Goal: Task Accomplishment & Management: Manage account settings

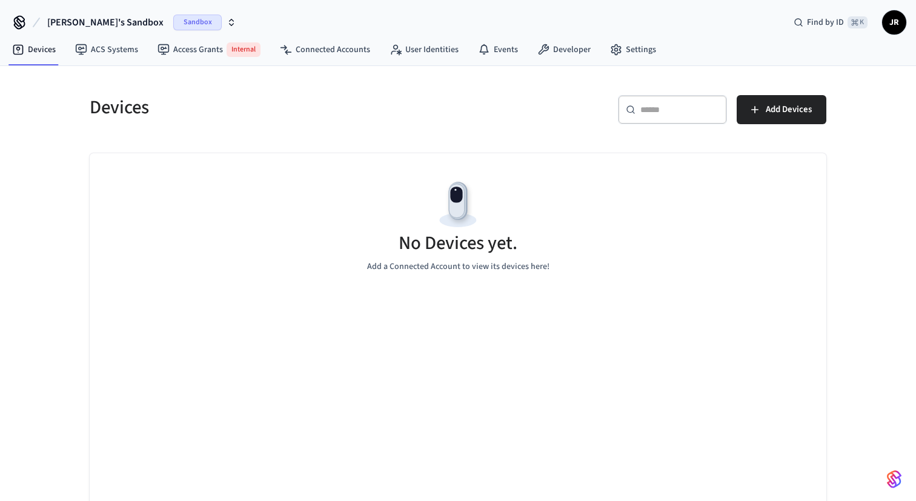
click at [472, 104] on div "​ ​ Add Devices" at bounding box center [645, 114] width 361 height 39
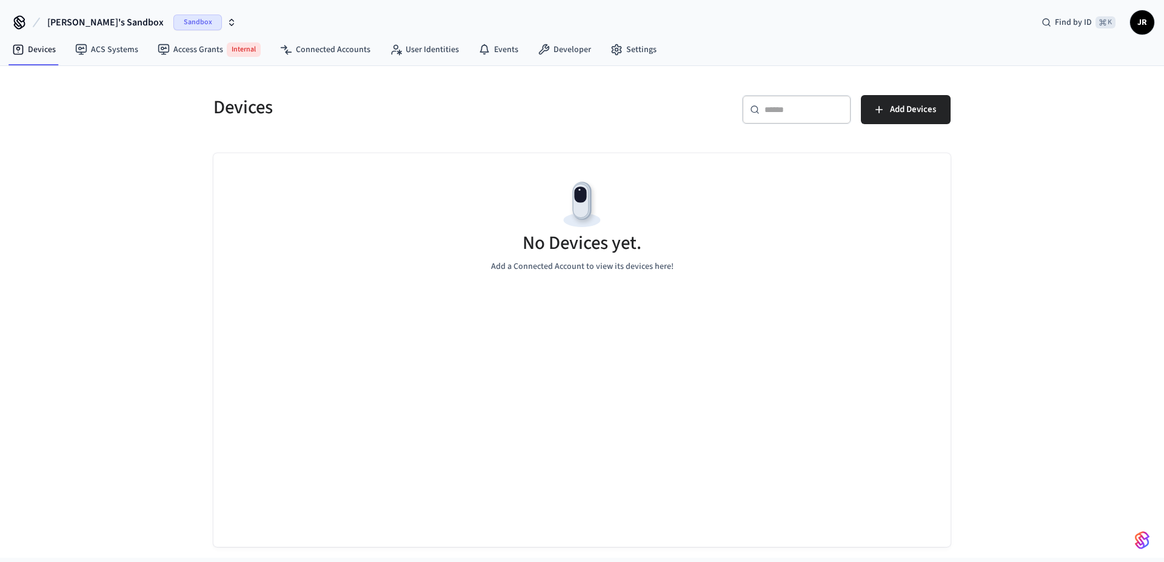
click at [543, 92] on div "Devices" at bounding box center [387, 107] width 376 height 53
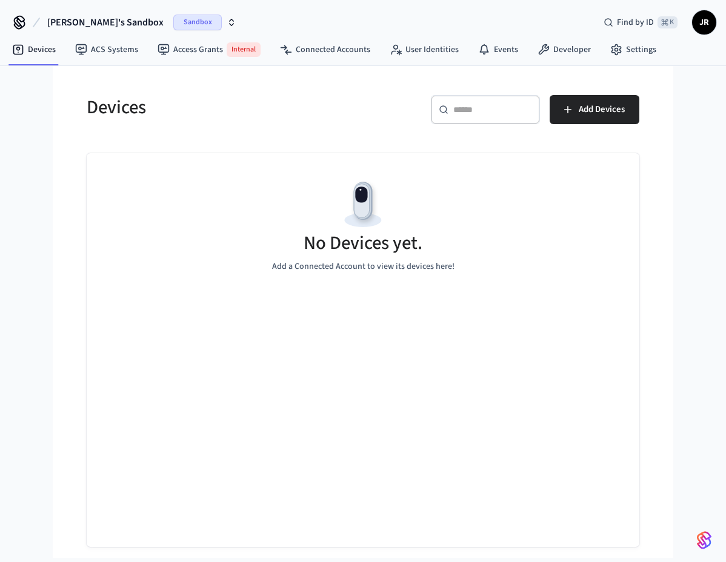
click at [227, 20] on icon "button" at bounding box center [232, 23] width 10 height 10
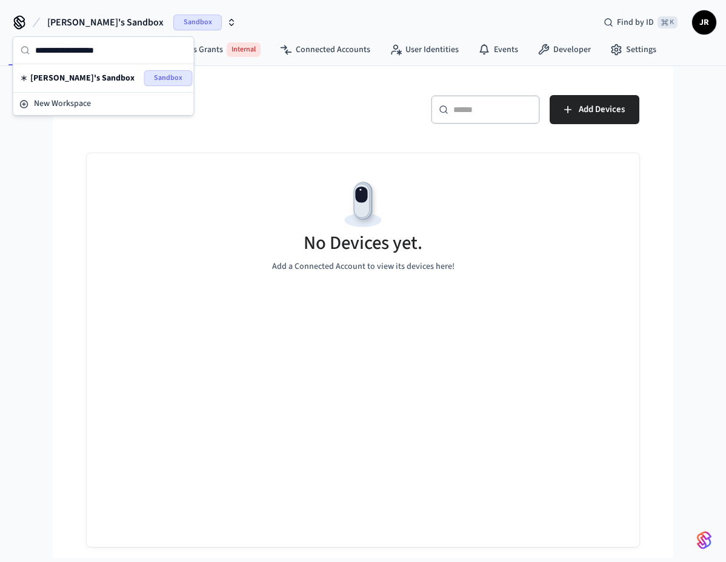
click at [227, 20] on icon "button" at bounding box center [232, 23] width 10 height 10
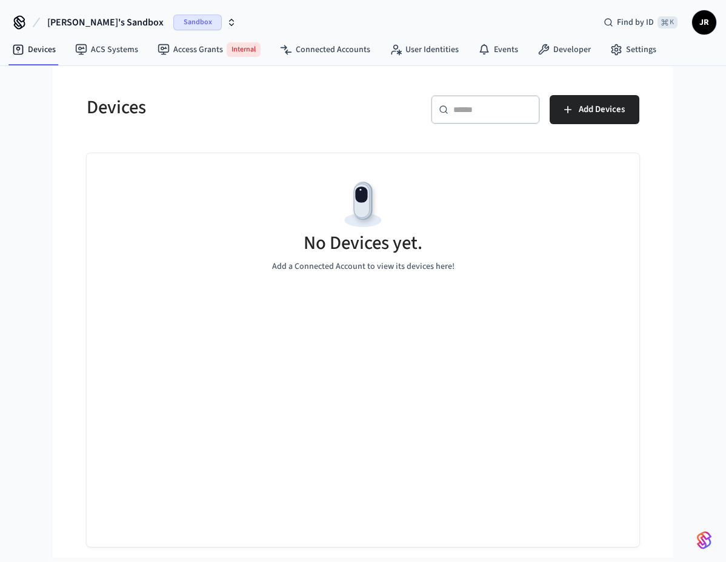
click at [698, 21] on span "JR" at bounding box center [704, 23] width 22 height 22
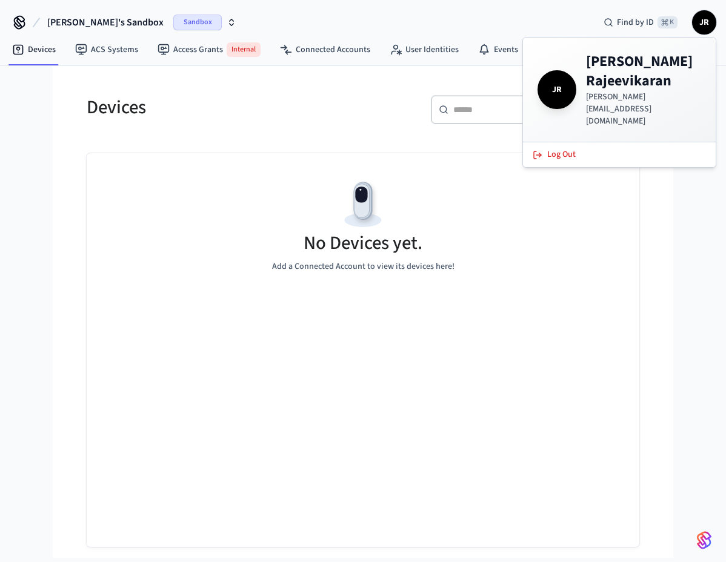
click at [238, 101] on h5 "Devices" at bounding box center [221, 107] width 269 height 25
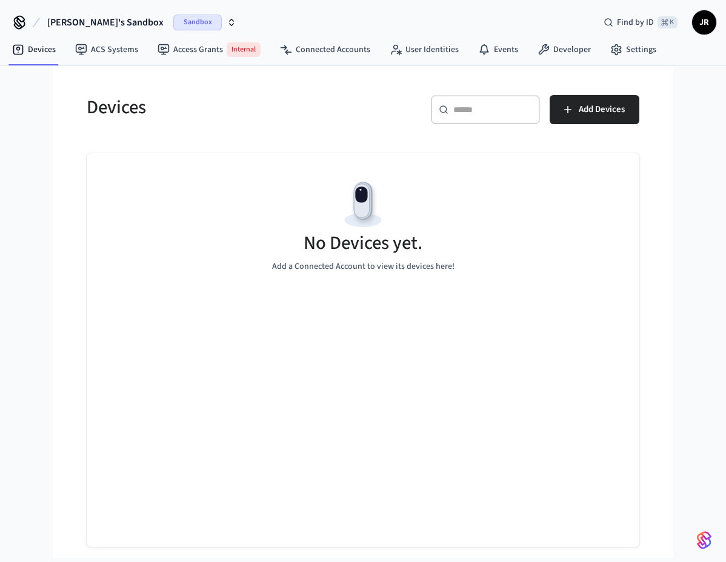
click at [116, 18] on span "[PERSON_NAME]'s Sandbox" at bounding box center [105, 22] width 116 height 15
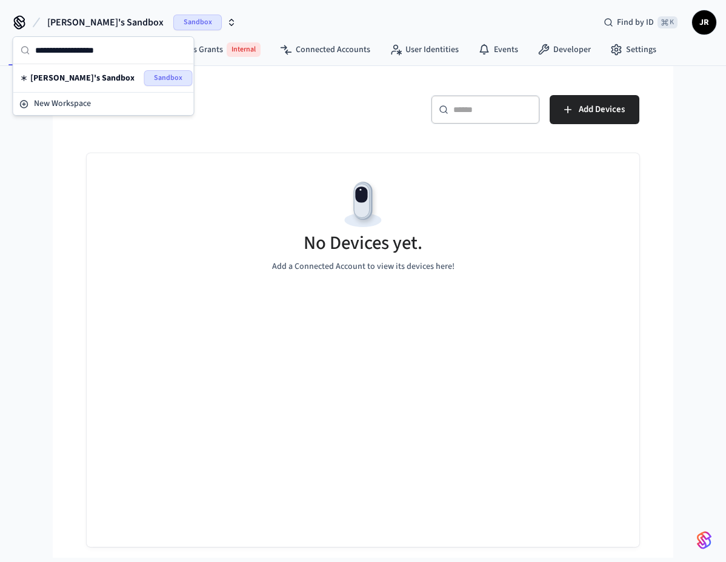
click at [135, 141] on div "Devices ​ ​ Add Devices No Devices yet. Add a Connected Account to view its dev…" at bounding box center [363, 314] width 572 height 467
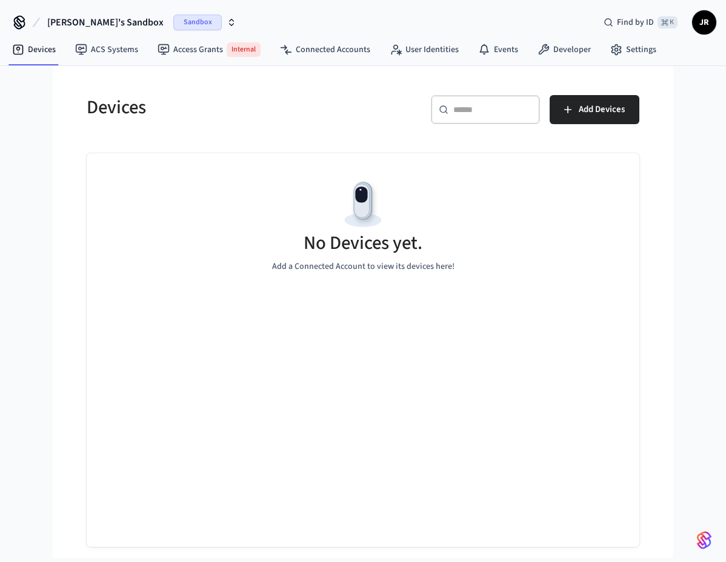
click at [170, 10] on button "[PERSON_NAME]'s Sandbox Sandbox" at bounding box center [142, 22] width 196 height 25
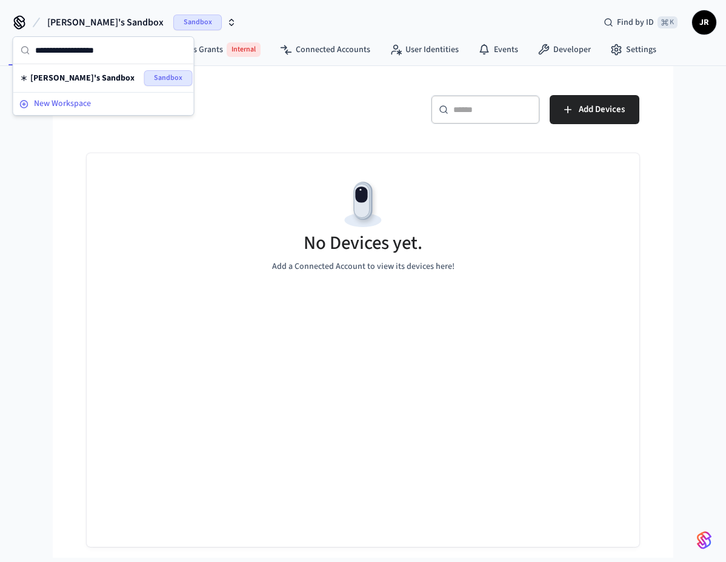
click at [83, 98] on span "New Workspace" at bounding box center [62, 104] width 57 height 13
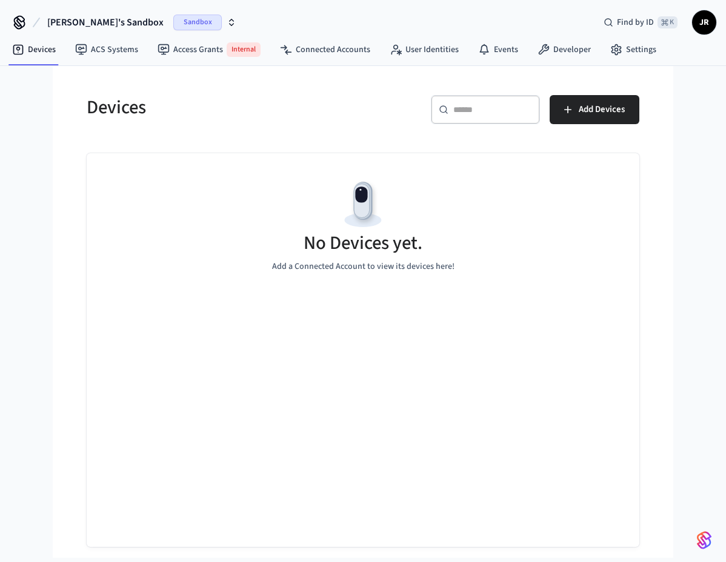
click at [158, 32] on button "[PERSON_NAME]'s Sandbox Sandbox" at bounding box center [142, 22] width 196 height 25
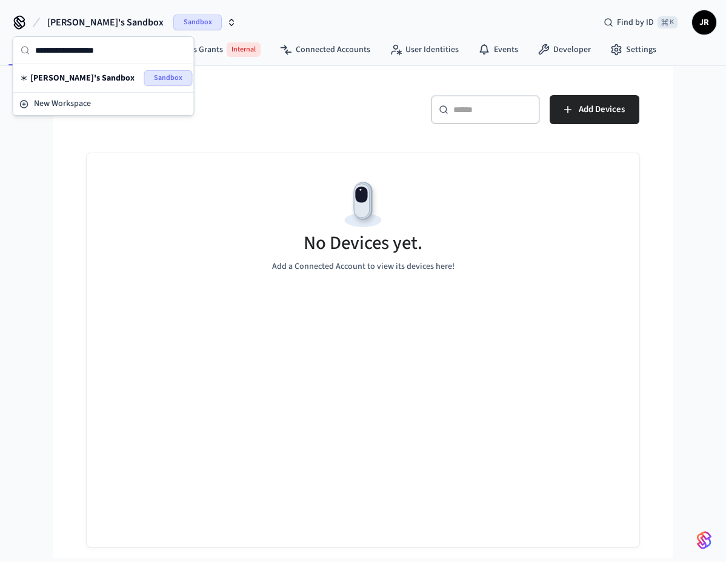
click at [173, 26] on span "Sandbox" at bounding box center [197, 23] width 48 height 16
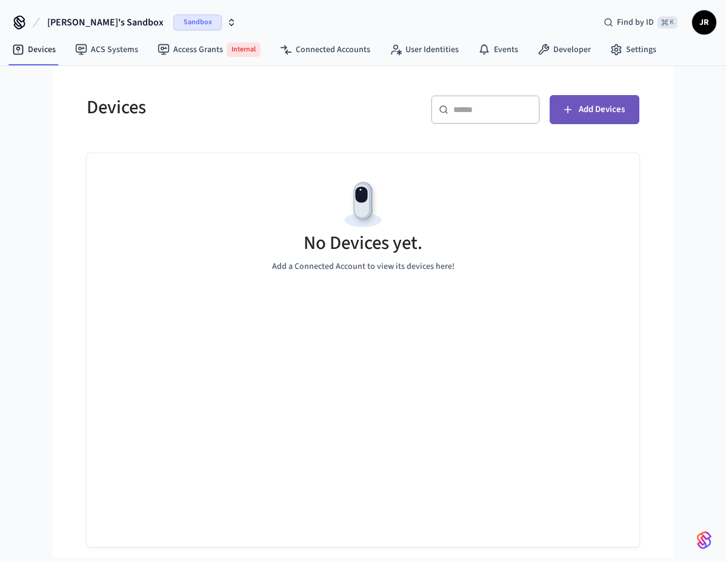
click at [584, 118] on button "Add Devices" at bounding box center [595, 109] width 90 height 29
click at [373, 94] on div "​ ​ Add Devices" at bounding box center [498, 107] width 284 height 53
click at [595, 110] on span "Add Devices" at bounding box center [602, 110] width 46 height 16
click at [296, 121] on div "Devices" at bounding box center [214, 107] width 284 height 53
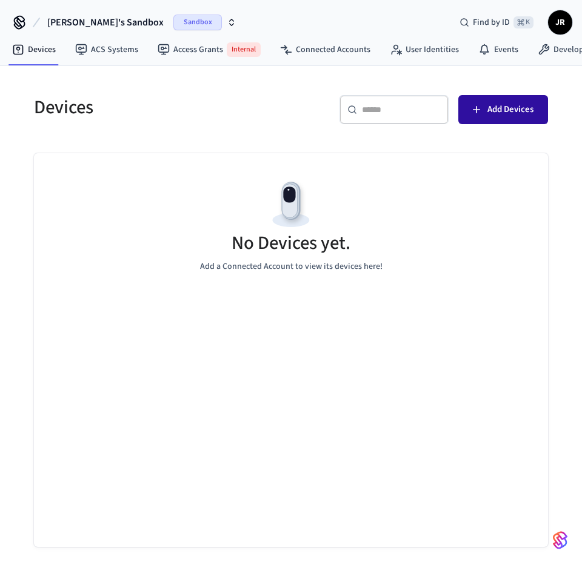
click at [515, 115] on span "Add Devices" at bounding box center [510, 110] width 46 height 16
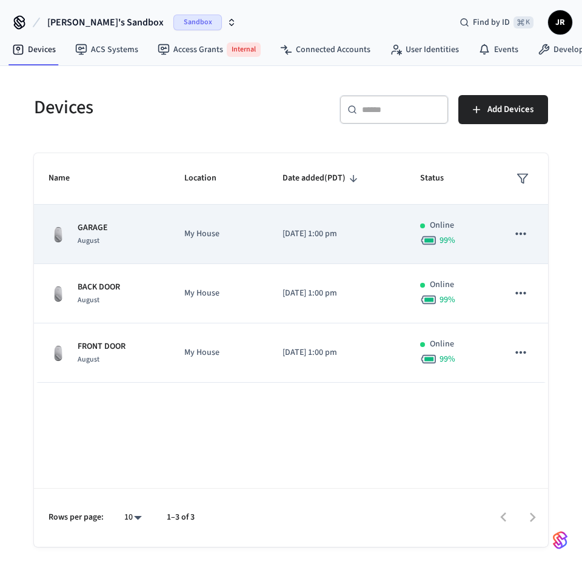
click at [234, 232] on p "My House" at bounding box center [218, 234] width 69 height 13
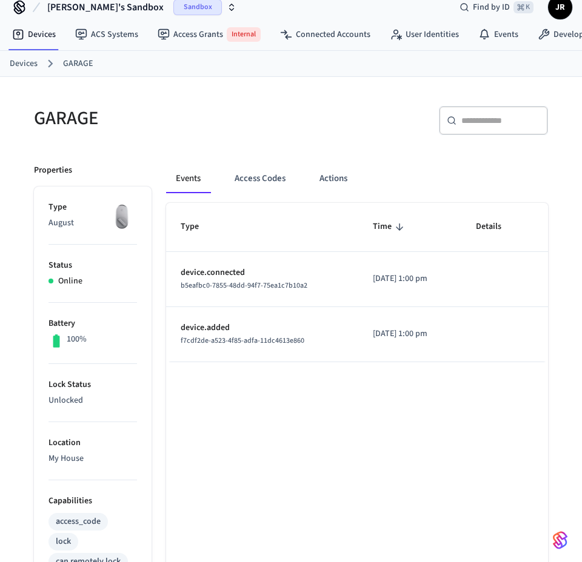
scroll to position [18, 0]
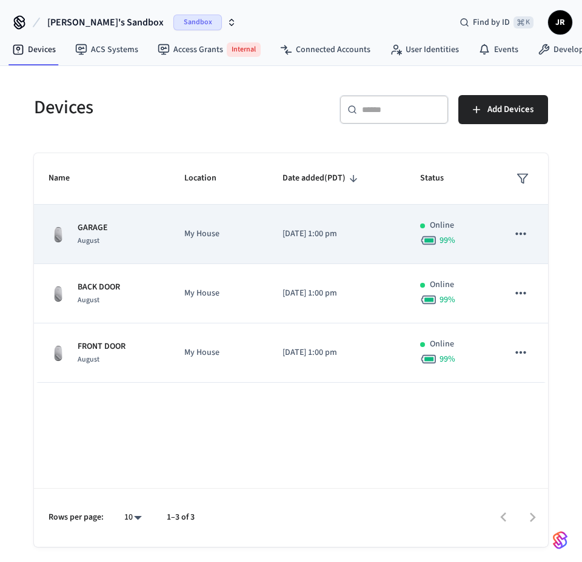
click at [523, 235] on icon "sticky table" at bounding box center [521, 234] width 16 height 16
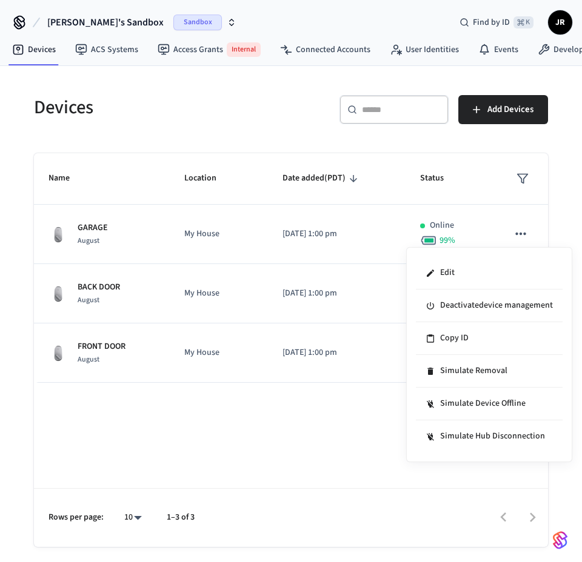
click at [230, 120] on div at bounding box center [291, 281] width 582 height 562
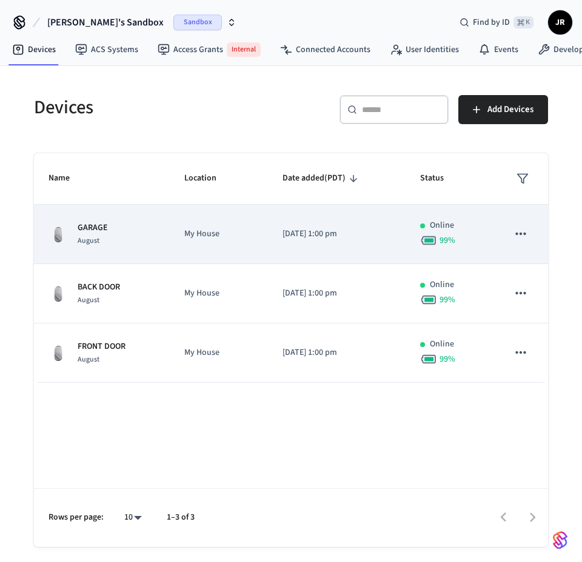
click at [527, 232] on icon "sticky table" at bounding box center [521, 234] width 16 height 16
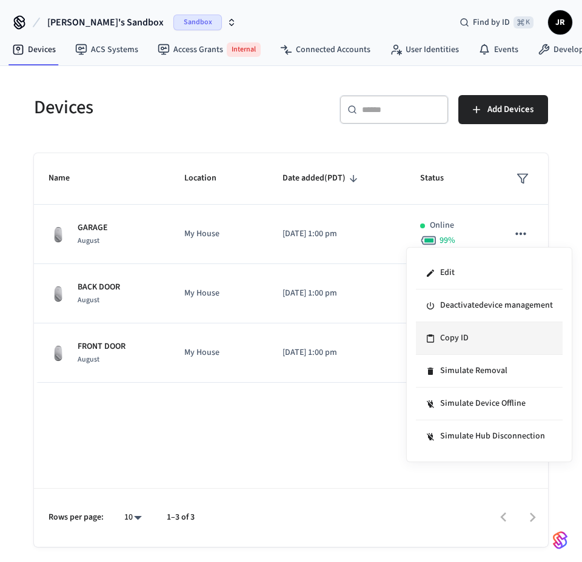
click at [478, 333] on li "Copy ID" at bounding box center [489, 338] width 147 height 33
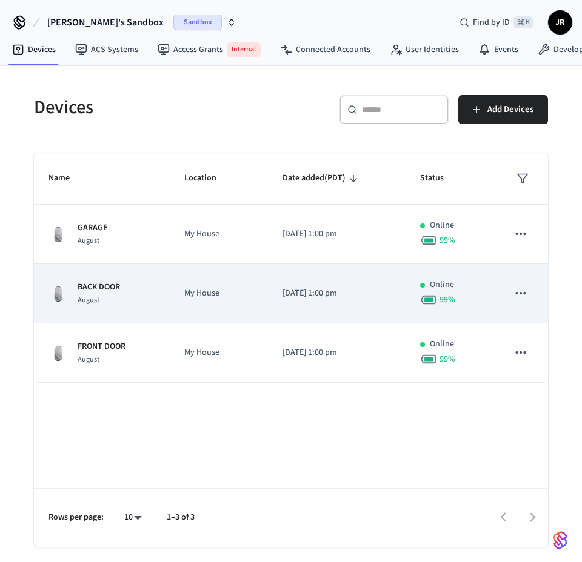
click at [148, 293] on div "BACK DOOR August" at bounding box center [101, 293] width 107 height 25
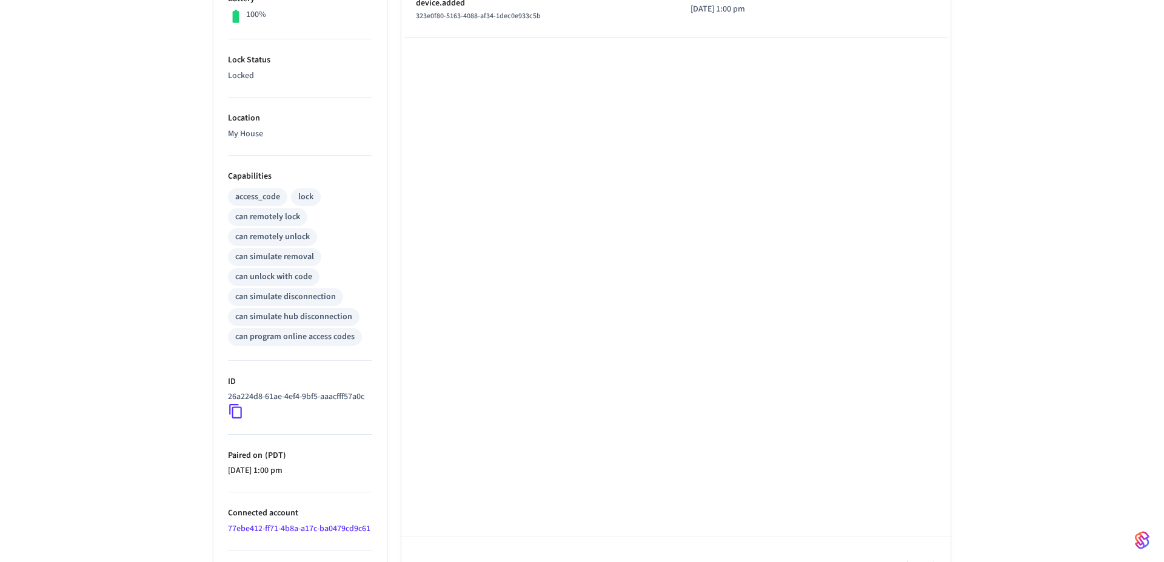
scroll to position [341, 0]
click at [358, 173] on p "Capabilities" at bounding box center [300, 176] width 144 height 13
click at [516, 164] on div "Type Time Details device.connected 8da63afd-57f9-4b8b-90f1-01cf7f8cfb9b [DATE] …" at bounding box center [675, 237] width 549 height 718
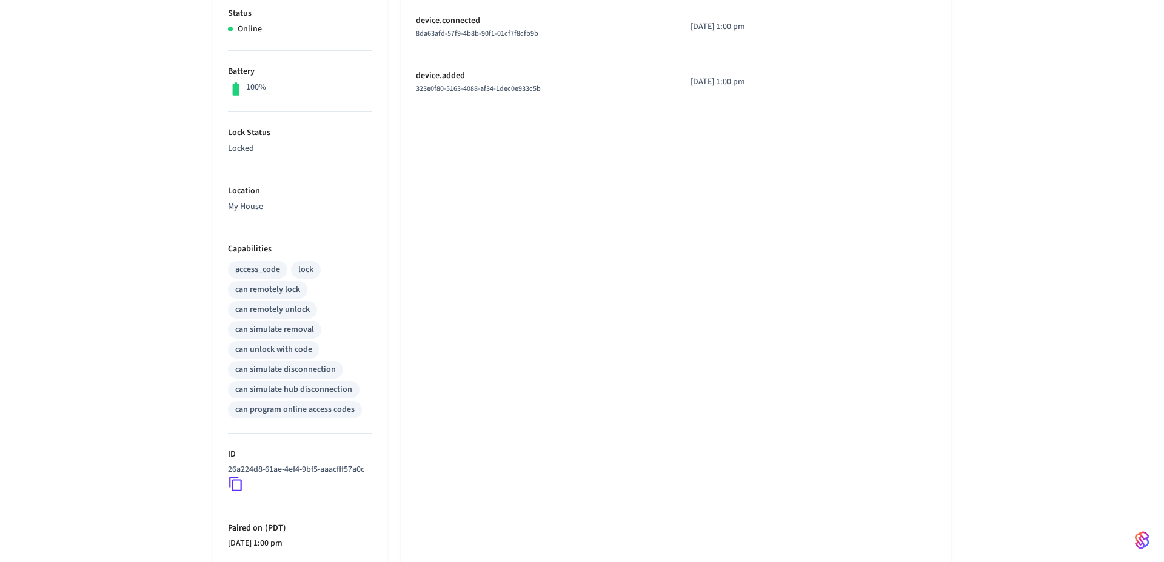
scroll to position [304, 0]
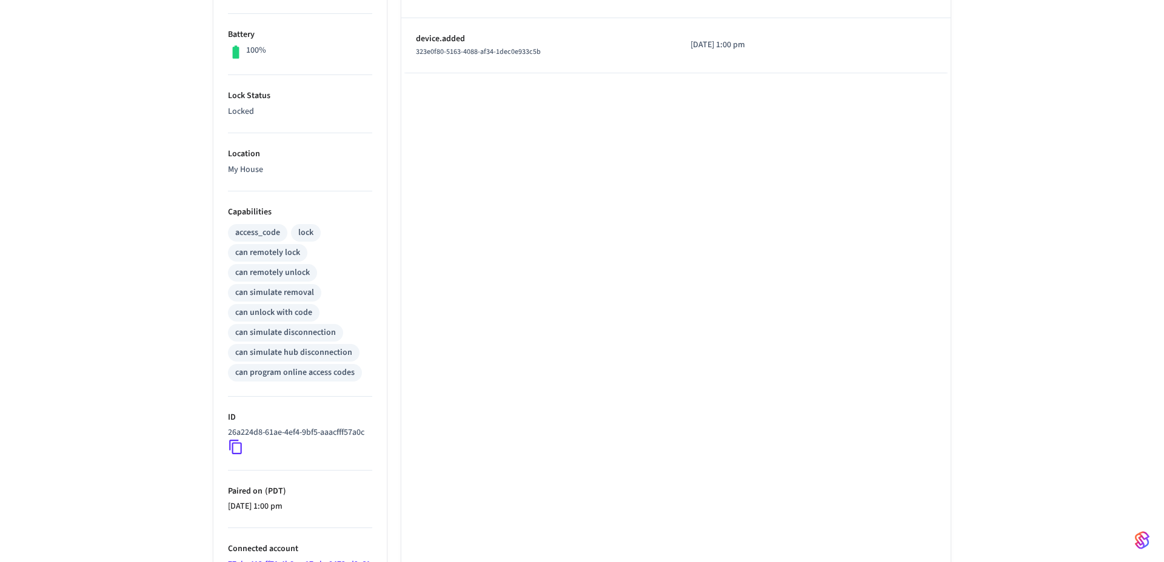
click at [190, 299] on div "BACK DOOR ​ ​ Properties Type August Status Online Battery 100% Lock Status Loc…" at bounding box center [582, 210] width 1164 height 844
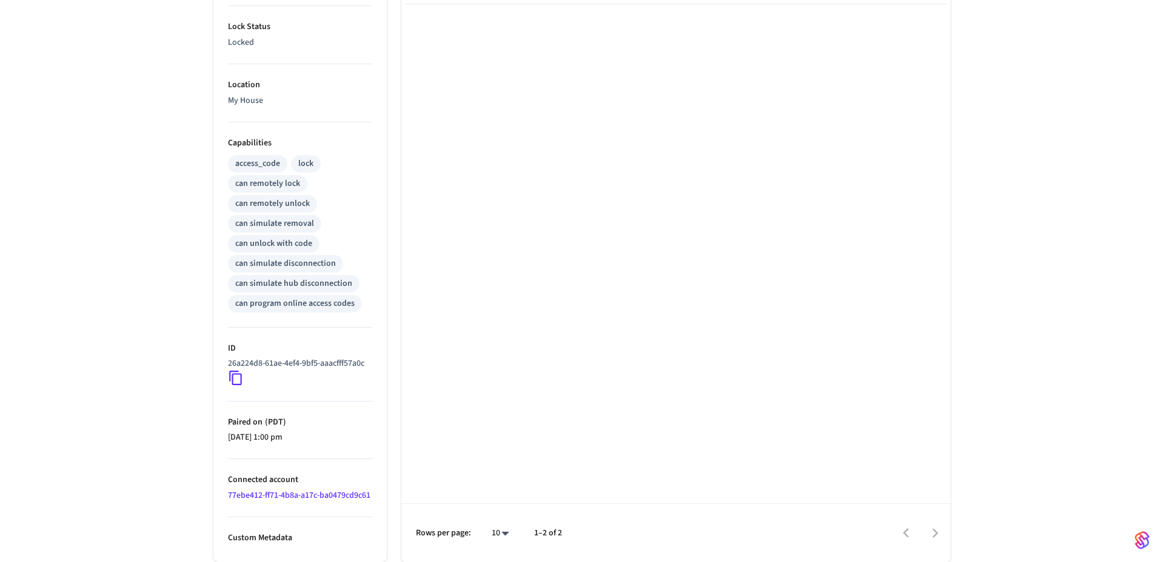
click at [192, 358] on div "BACK DOOR ​ ​ Properties Type August Status Online Battery 100% Lock Status Loc…" at bounding box center [582, 141] width 1164 height 844
click at [192, 424] on div "BACK DOOR ​ ​ Properties Type August Status Online Battery 100% Lock Status Loc…" at bounding box center [582, 141] width 1164 height 844
click at [196, 483] on div "BACK DOOR ​ ​ Properties Type August Status Online Battery 100% Lock Status Loc…" at bounding box center [582, 141] width 776 height 844
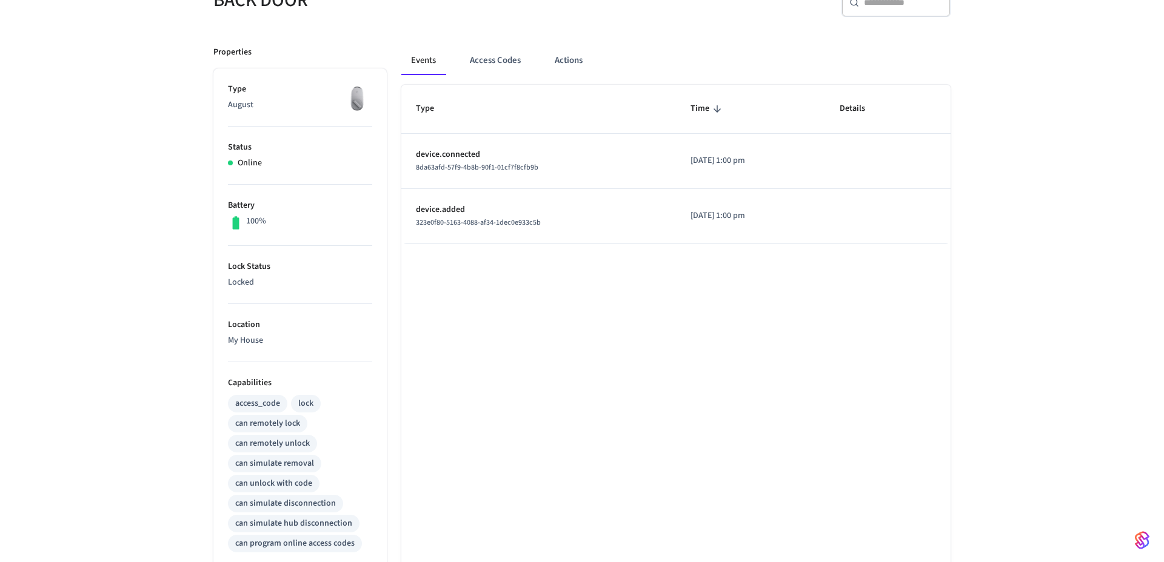
scroll to position [0, 0]
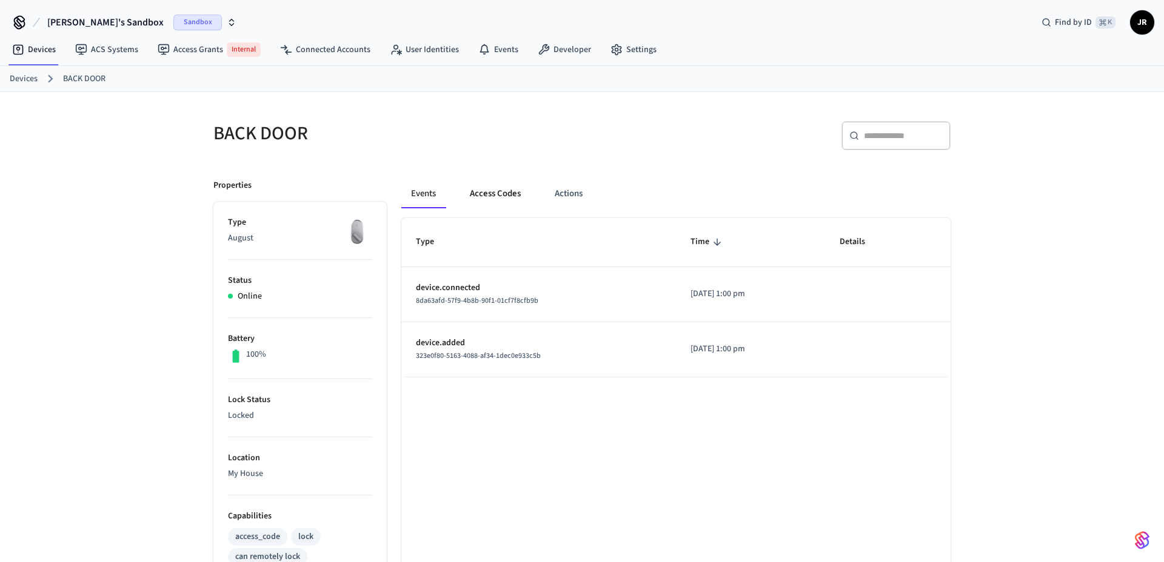
click at [498, 188] on button "Access Codes" at bounding box center [495, 193] width 70 height 29
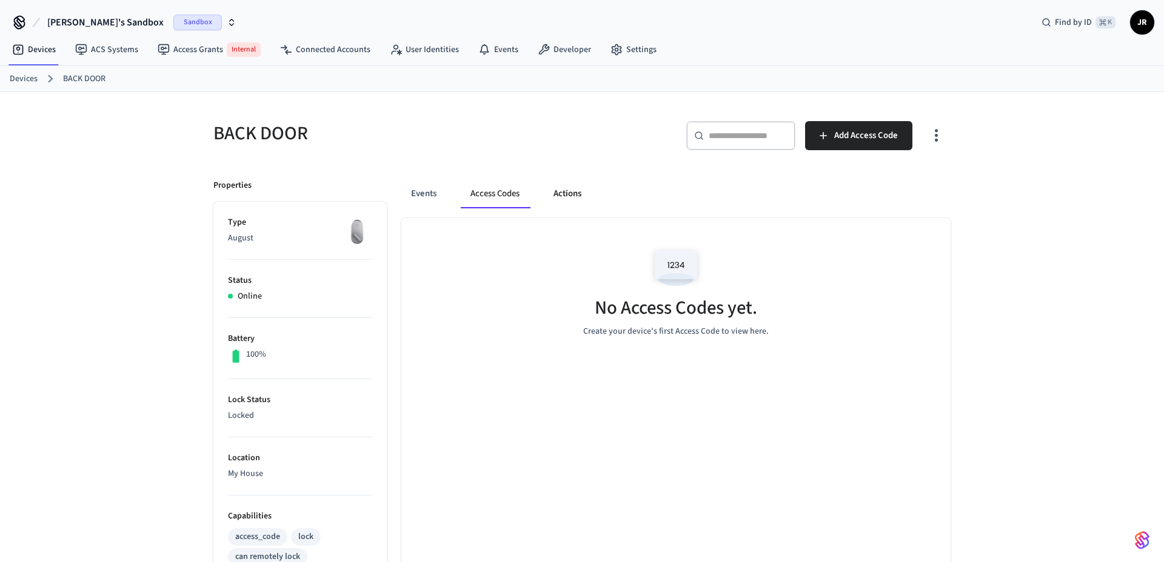
click at [566, 193] on button "Actions" at bounding box center [567, 193] width 47 height 29
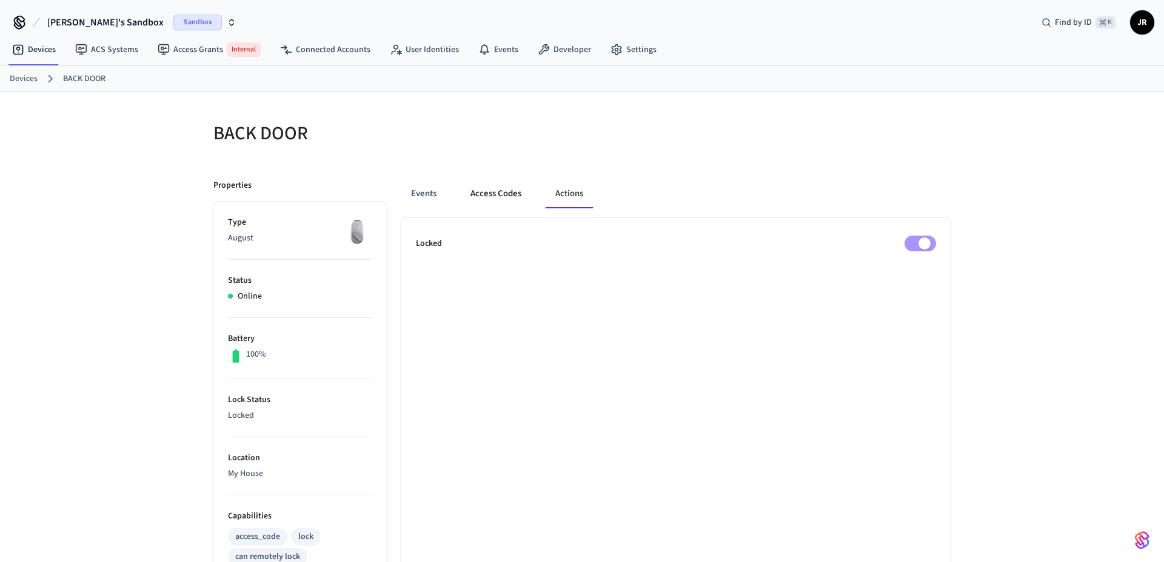
click at [507, 192] on button "Access Codes" at bounding box center [496, 193] width 70 height 29
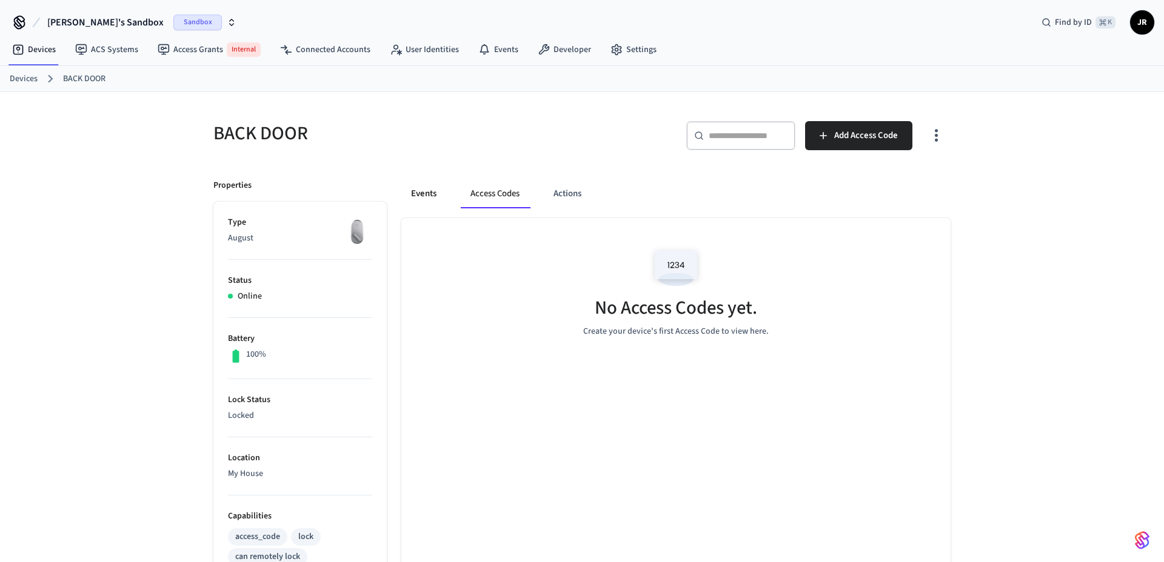
click at [404, 184] on button "Events" at bounding box center [423, 193] width 45 height 29
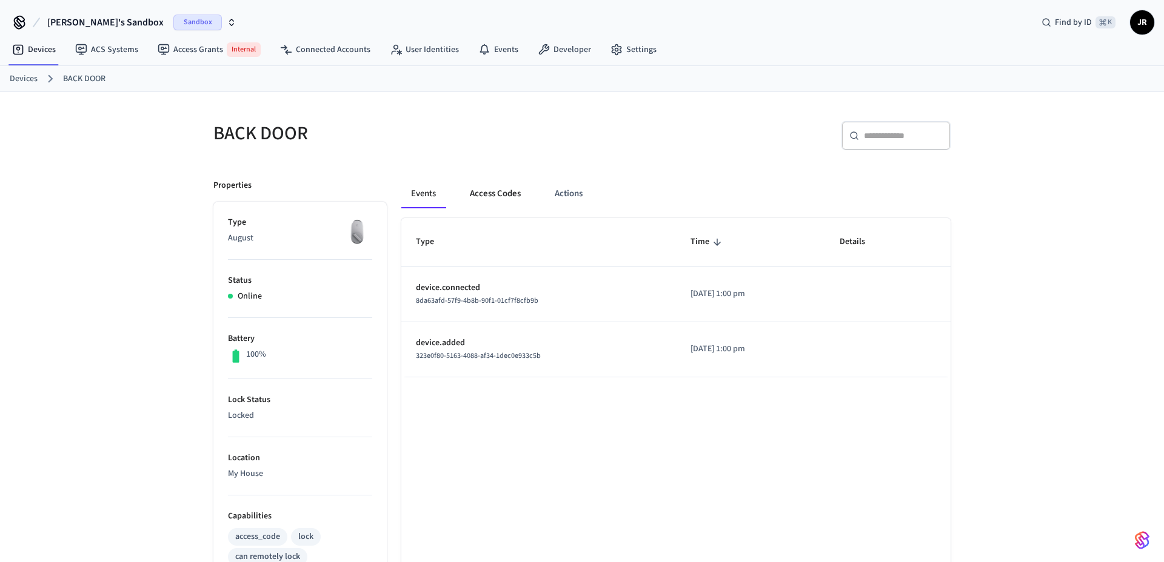
click at [503, 196] on button "Access Codes" at bounding box center [495, 193] width 70 height 29
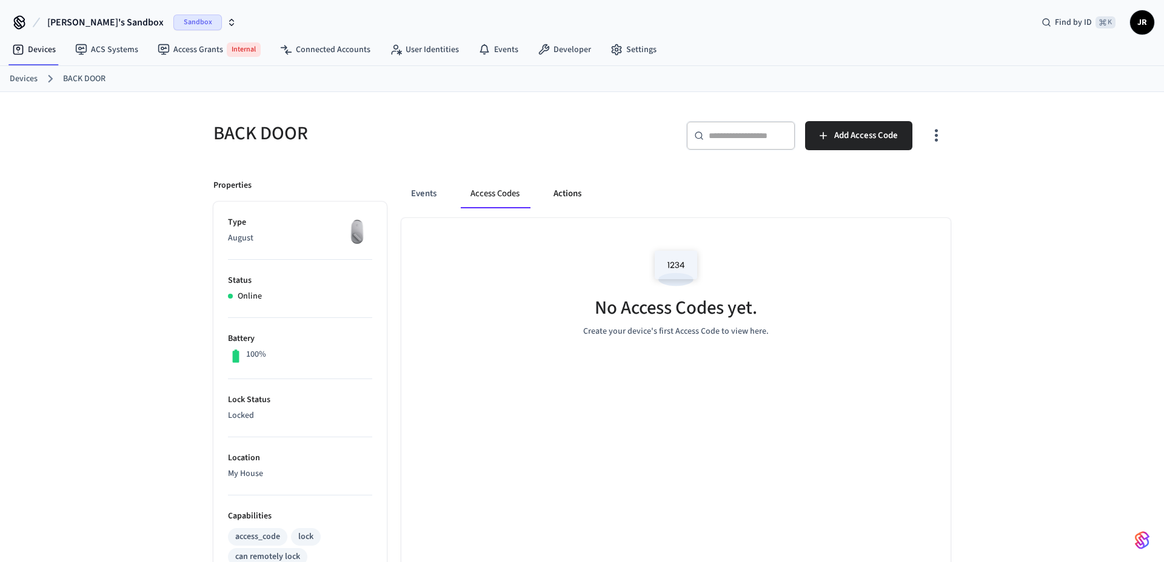
click at [562, 195] on button "Actions" at bounding box center [567, 193] width 47 height 29
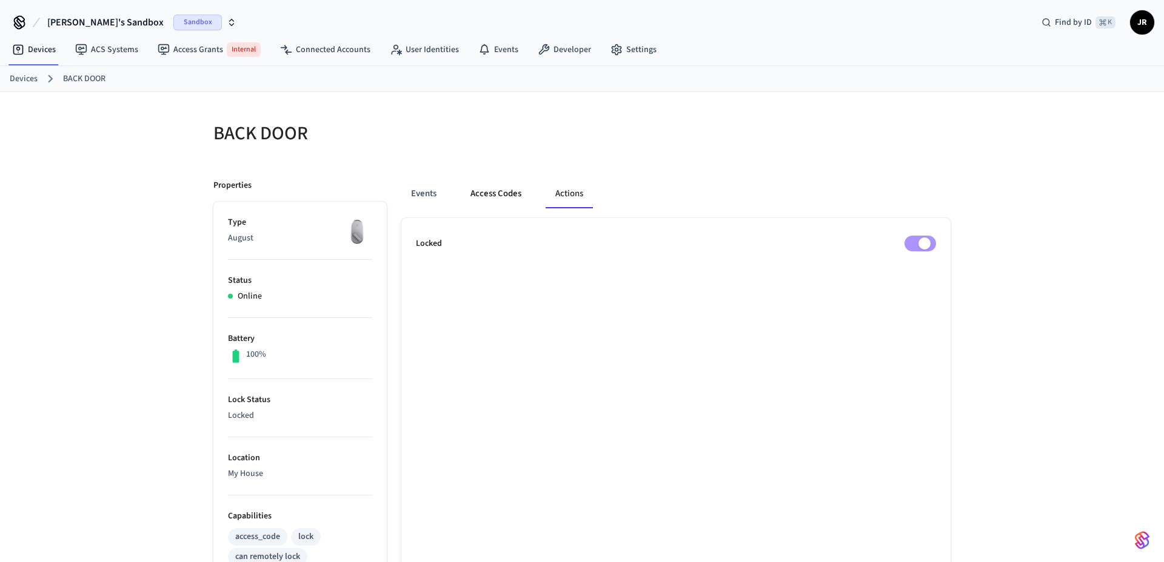
click at [483, 200] on button "Access Codes" at bounding box center [496, 193] width 70 height 29
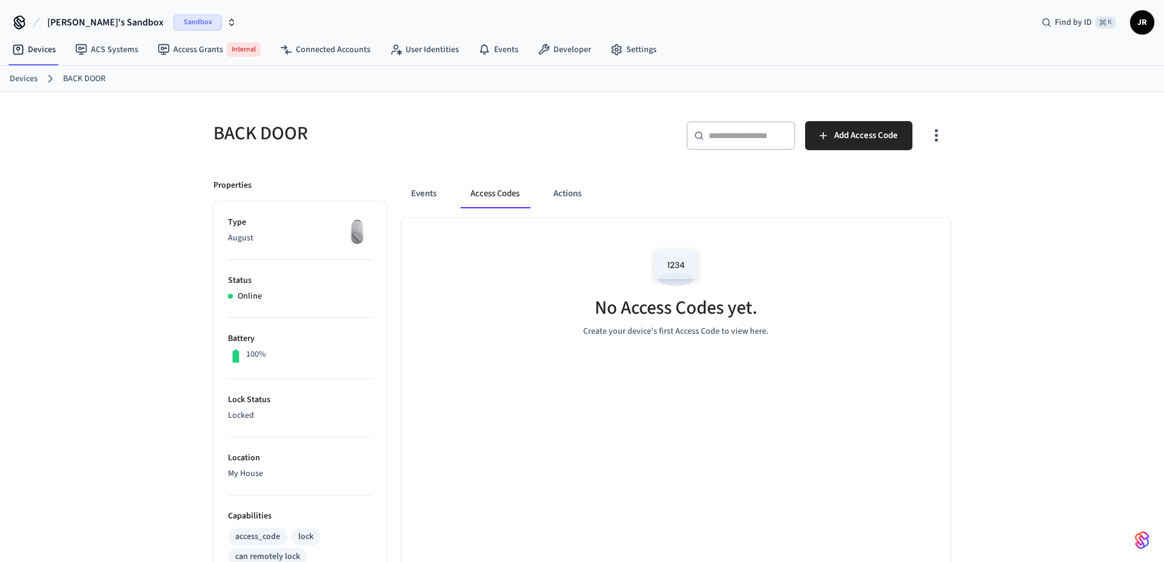
scroll to position [105, 0]
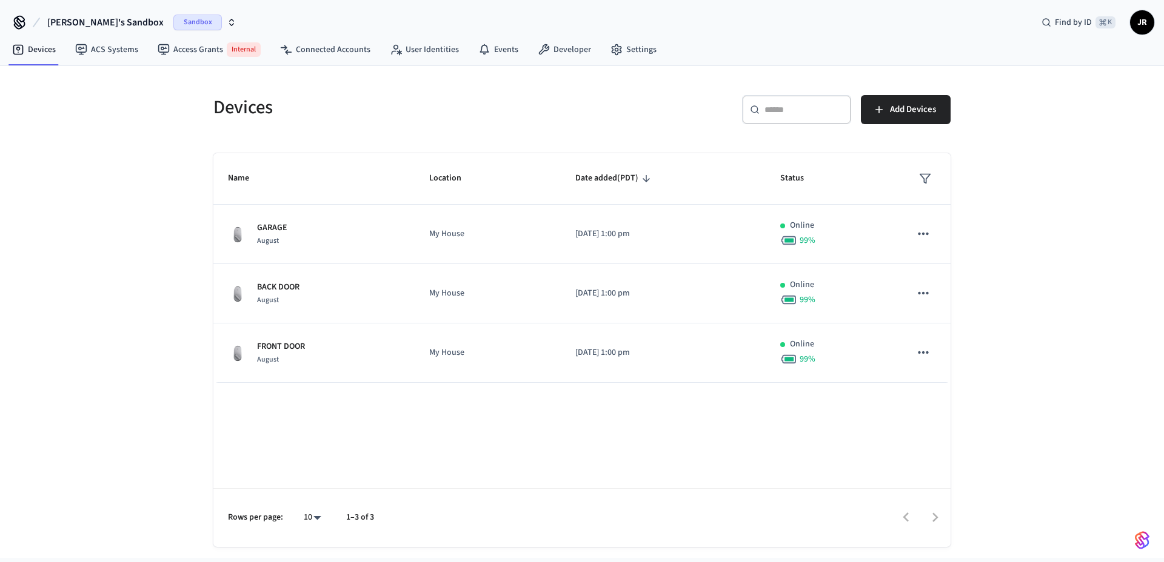
click at [234, 104] on h5 "Devices" at bounding box center [393, 107] width 361 height 25
click at [290, 113] on h5 "Devices" at bounding box center [393, 107] width 361 height 25
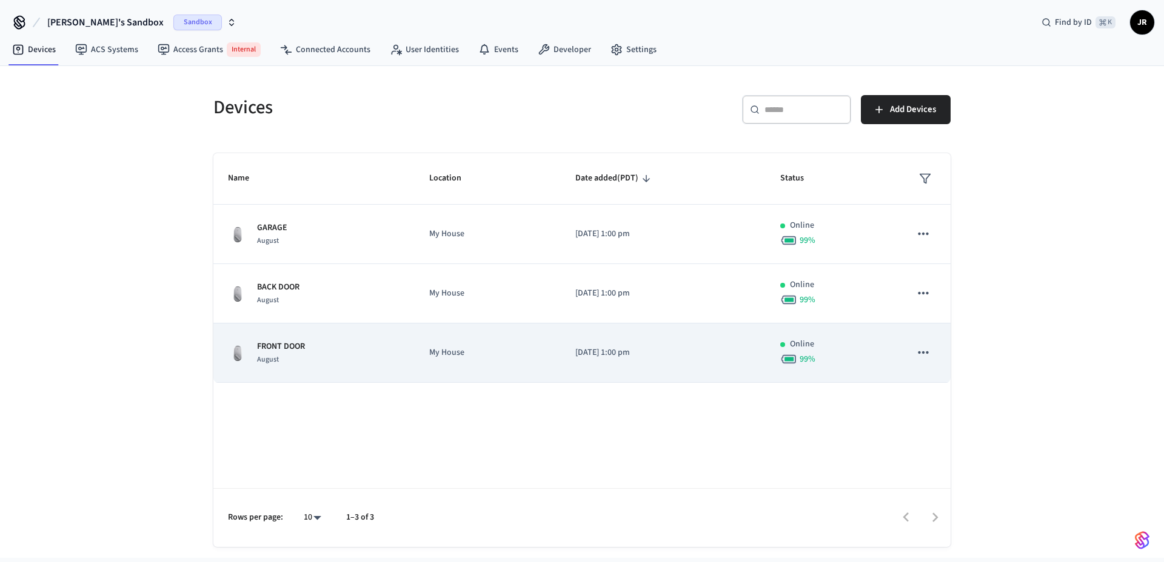
click at [287, 345] on p "FRONT DOOR" at bounding box center [281, 347] width 48 height 13
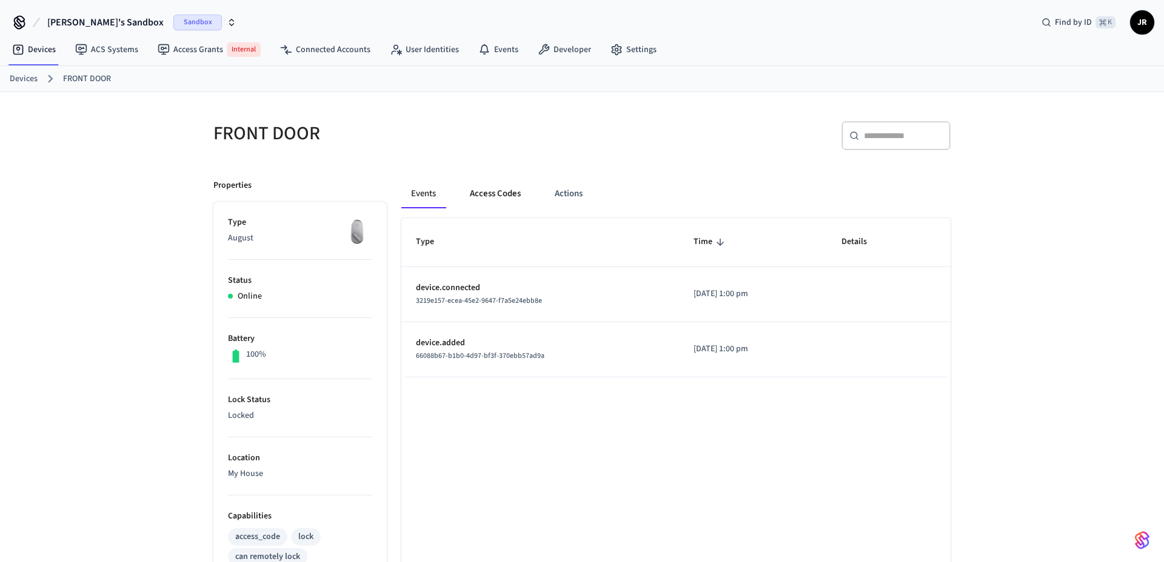
click at [524, 193] on button "Access Codes" at bounding box center [495, 193] width 70 height 29
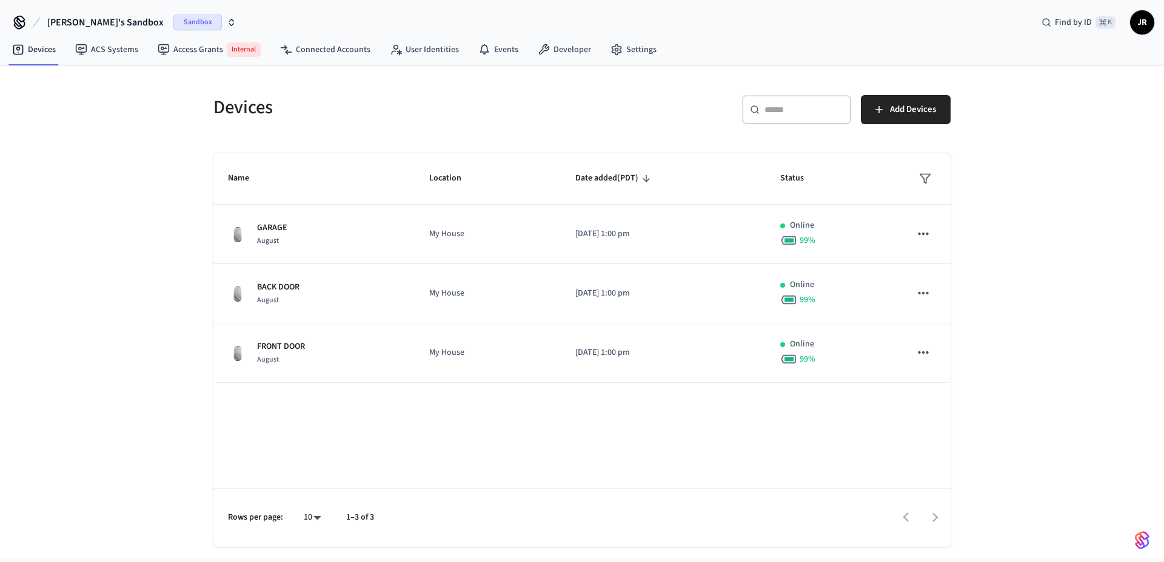
click at [243, 112] on h5 "Devices" at bounding box center [393, 107] width 361 height 25
click at [298, 118] on h5 "Devices" at bounding box center [393, 107] width 361 height 25
click at [565, 45] on link "Developer" at bounding box center [564, 50] width 73 height 22
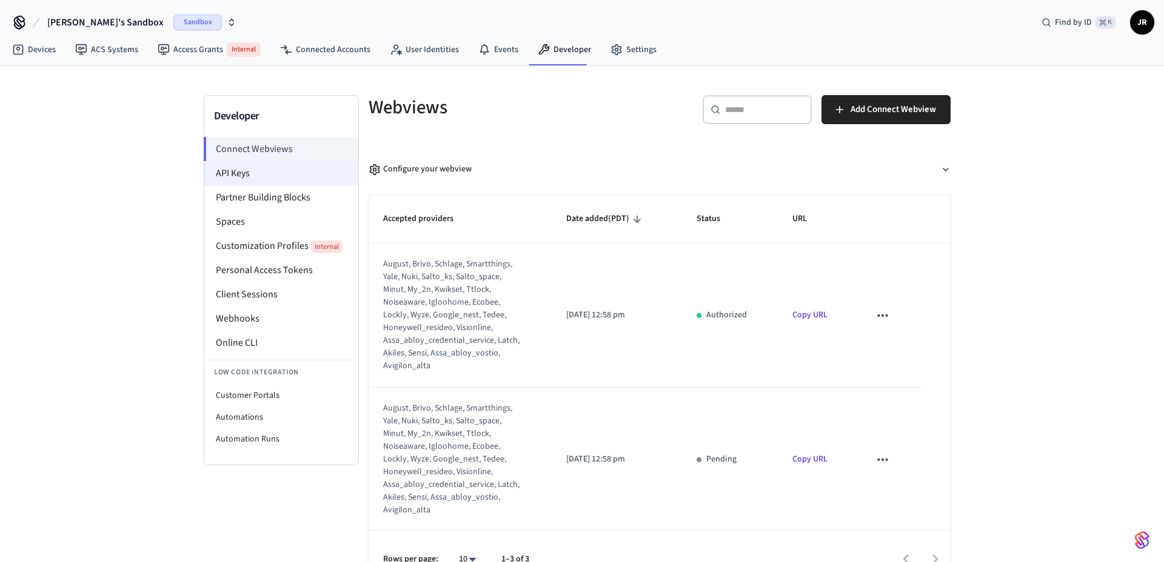
click at [283, 174] on li "API Keys" at bounding box center [281, 173] width 154 height 24
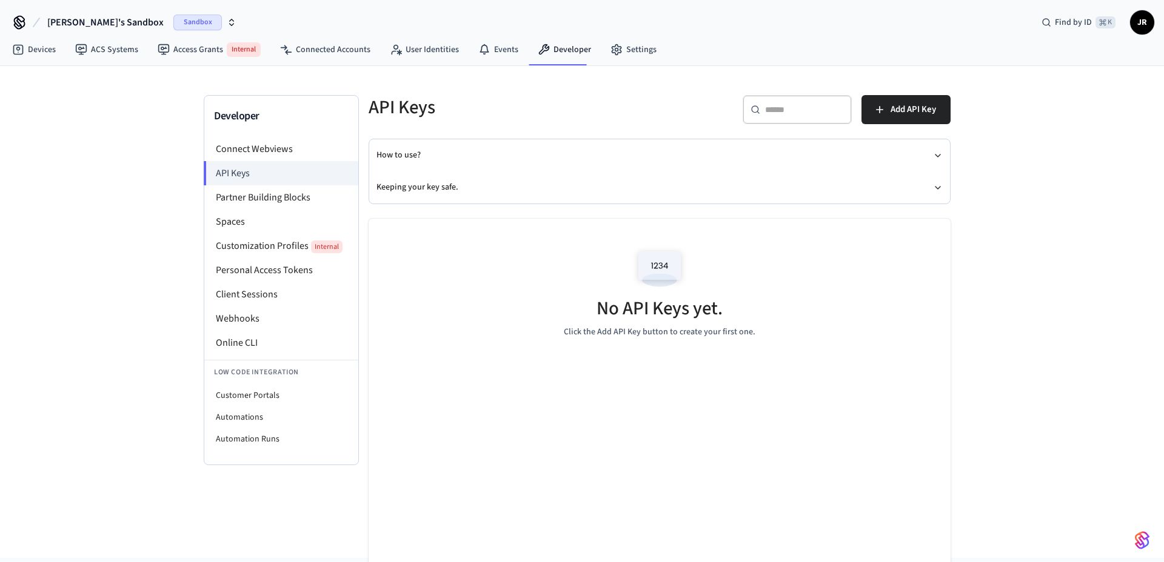
click at [585, 108] on h5 "API Keys" at bounding box center [510, 107] width 284 height 25
click at [405, 112] on h5 "API Keys" at bounding box center [510, 107] width 284 height 25
click at [388, 109] on h5 "API Keys" at bounding box center [510, 107] width 284 height 25
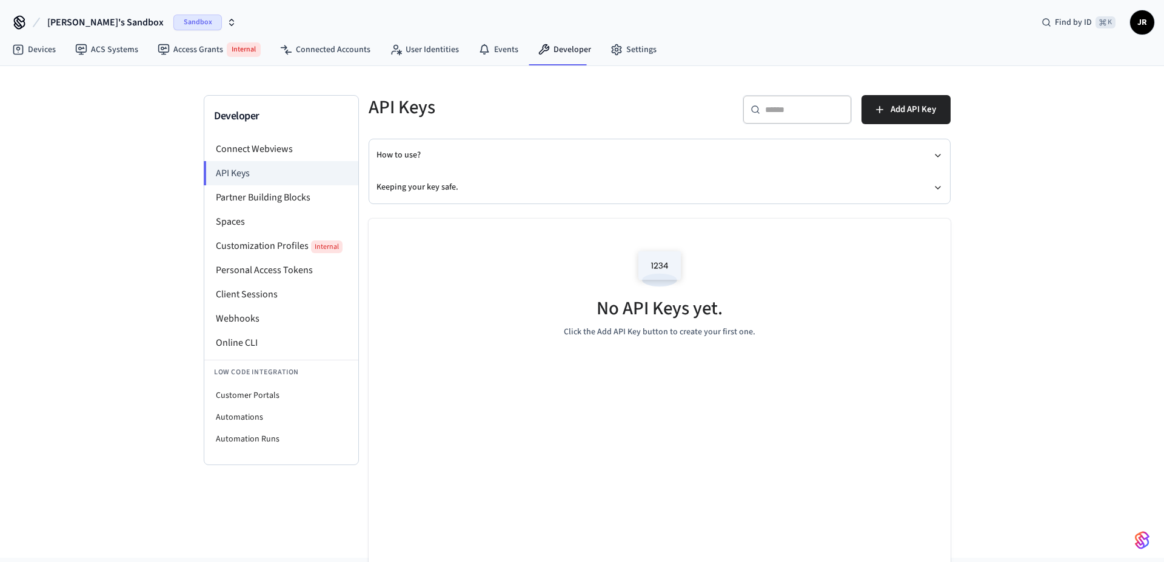
click at [421, 110] on h5 "API Keys" at bounding box center [510, 107] width 284 height 25
click at [429, 110] on h5 "API Keys" at bounding box center [510, 107] width 284 height 25
click at [620, 124] on div "API Keys" at bounding box center [503, 107] width 298 height 53
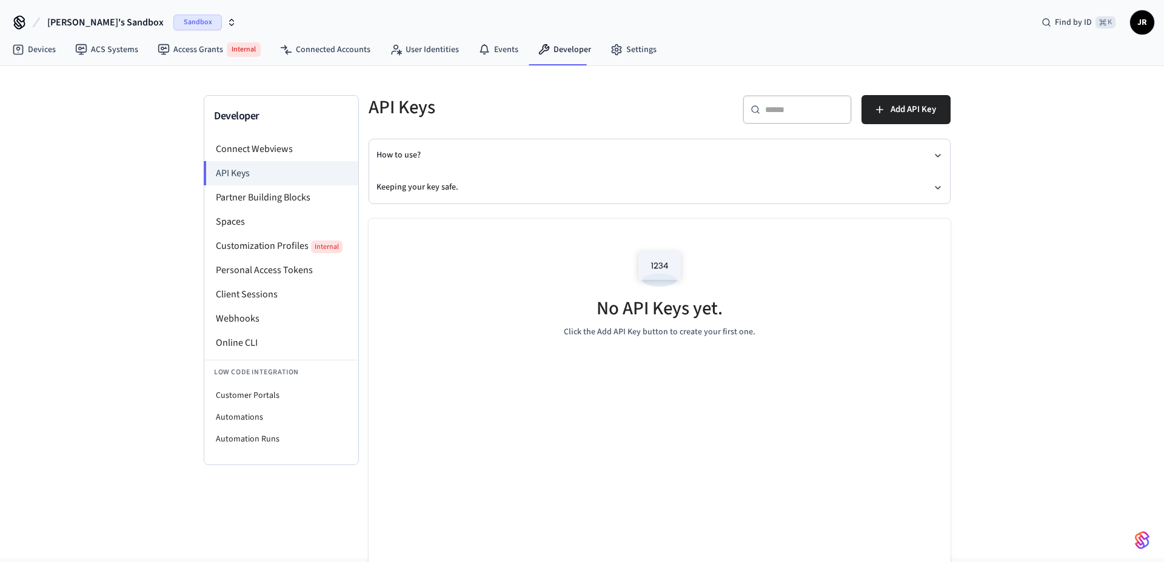
click at [544, 116] on h5 "API Keys" at bounding box center [510, 107] width 284 height 25
click at [372, 107] on h5 "API Keys" at bounding box center [510, 107] width 284 height 25
click at [441, 118] on h5 "API Keys" at bounding box center [510, 107] width 284 height 25
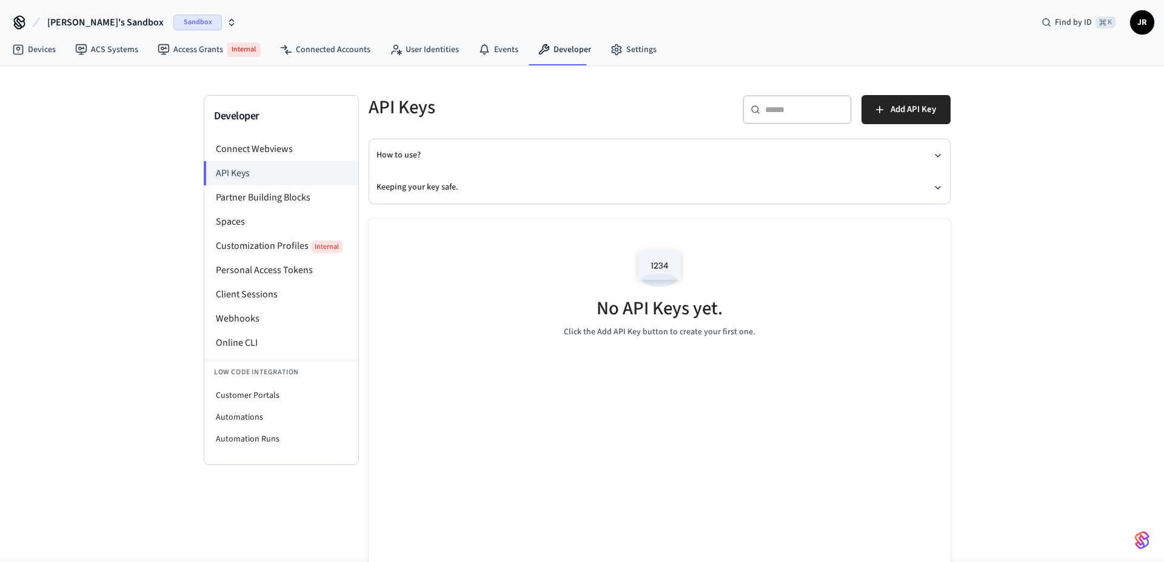
click at [540, 121] on div "API Keys" at bounding box center [503, 107] width 298 height 53
click at [595, 103] on h5 "API Keys" at bounding box center [510, 107] width 284 height 25
click at [553, 81] on div "API Keys" at bounding box center [503, 107] width 298 height 53
click at [634, 44] on link "Settings" at bounding box center [633, 50] width 65 height 22
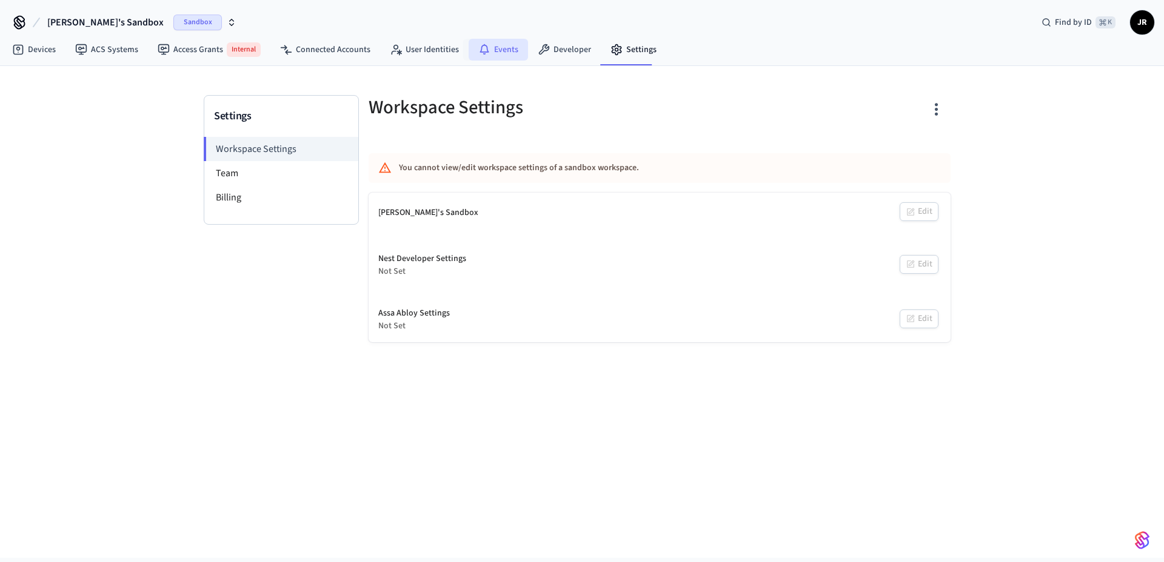
click at [478, 48] on icon at bounding box center [484, 50] width 12 height 12
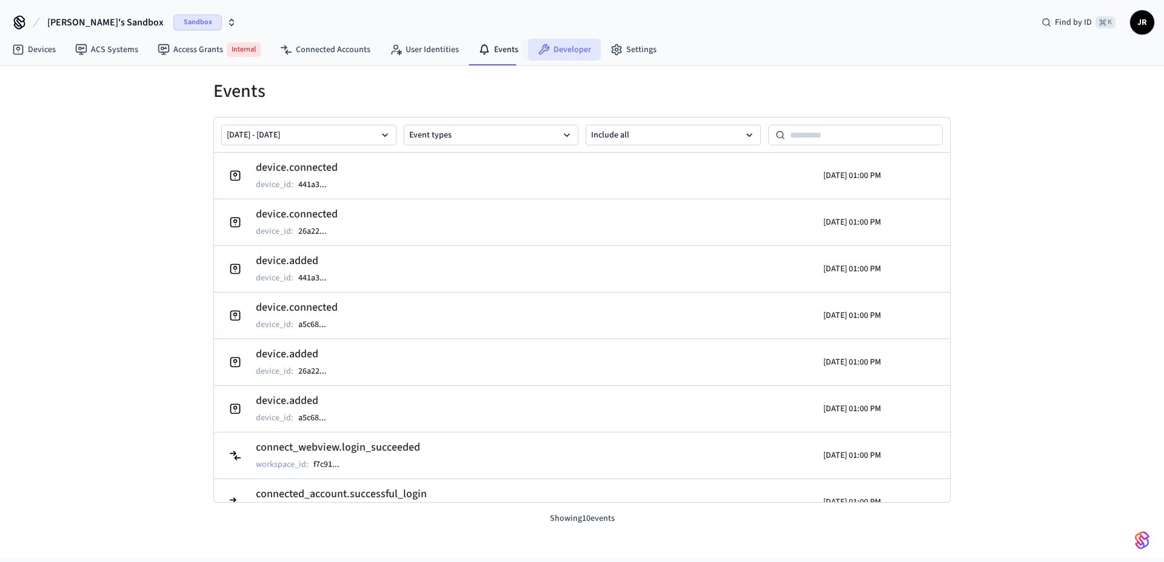
click at [559, 45] on link "Developer" at bounding box center [564, 50] width 73 height 22
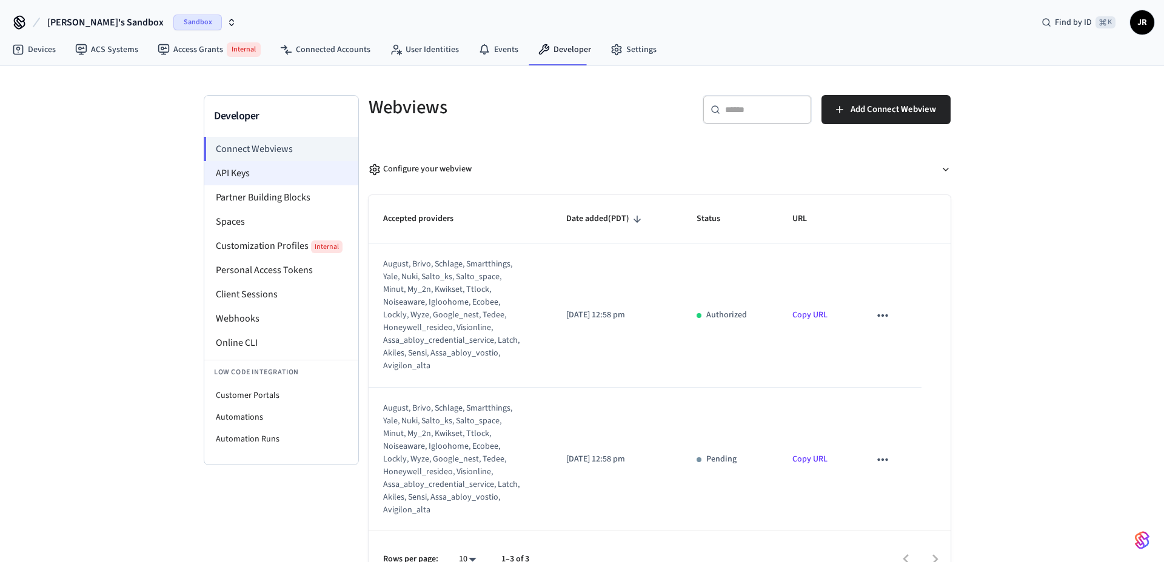
click at [282, 177] on li "API Keys" at bounding box center [281, 173] width 154 height 24
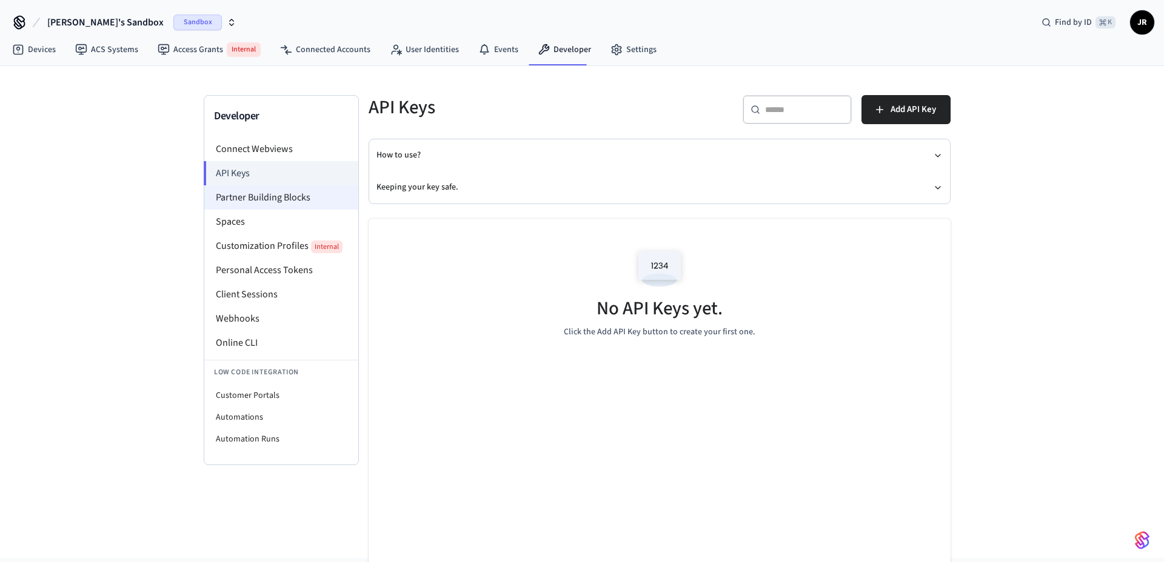
click at [282, 198] on li "Partner Building Blocks" at bounding box center [281, 197] width 154 height 24
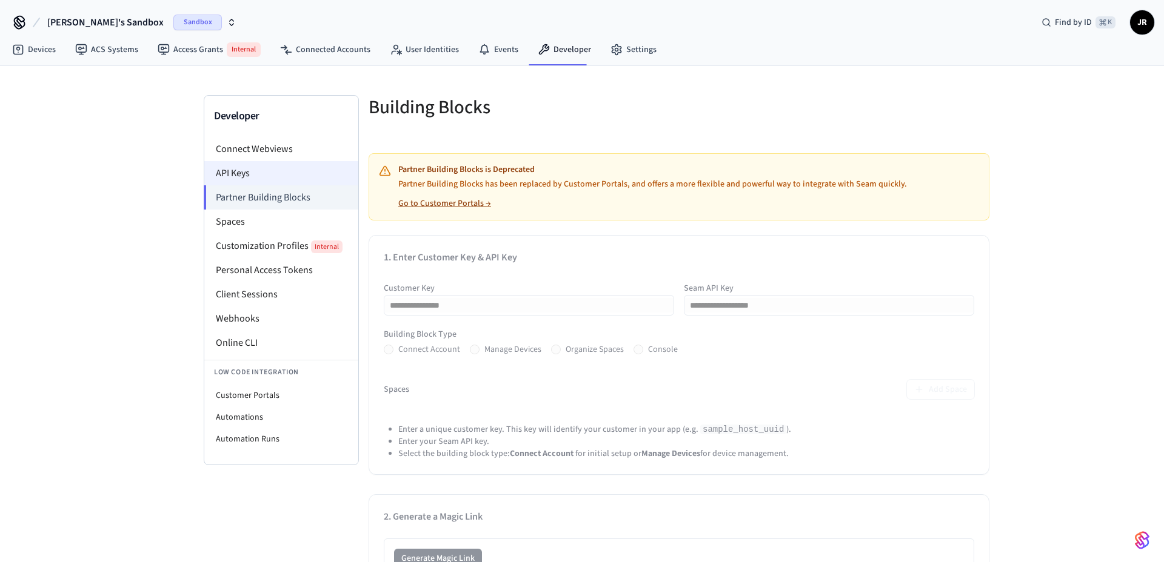
click at [282, 176] on li "API Keys" at bounding box center [281, 173] width 154 height 24
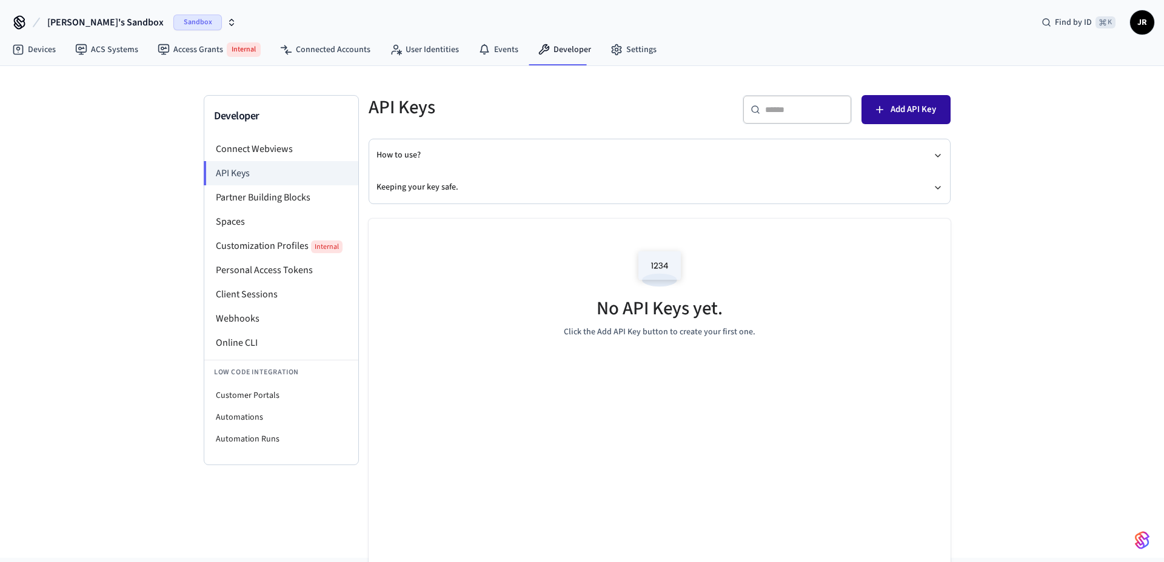
click at [905, 107] on span "Add API Key" at bounding box center [912, 110] width 45 height 16
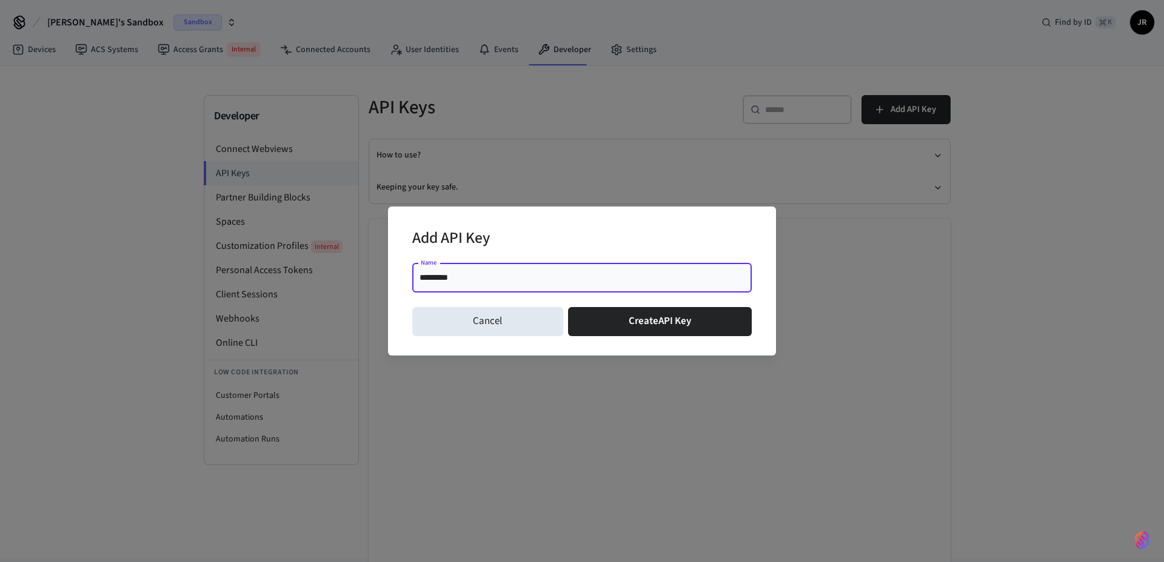
type input "**********"
type input "*********"
click at [633, 322] on button "Create API Key" at bounding box center [660, 321] width 184 height 29
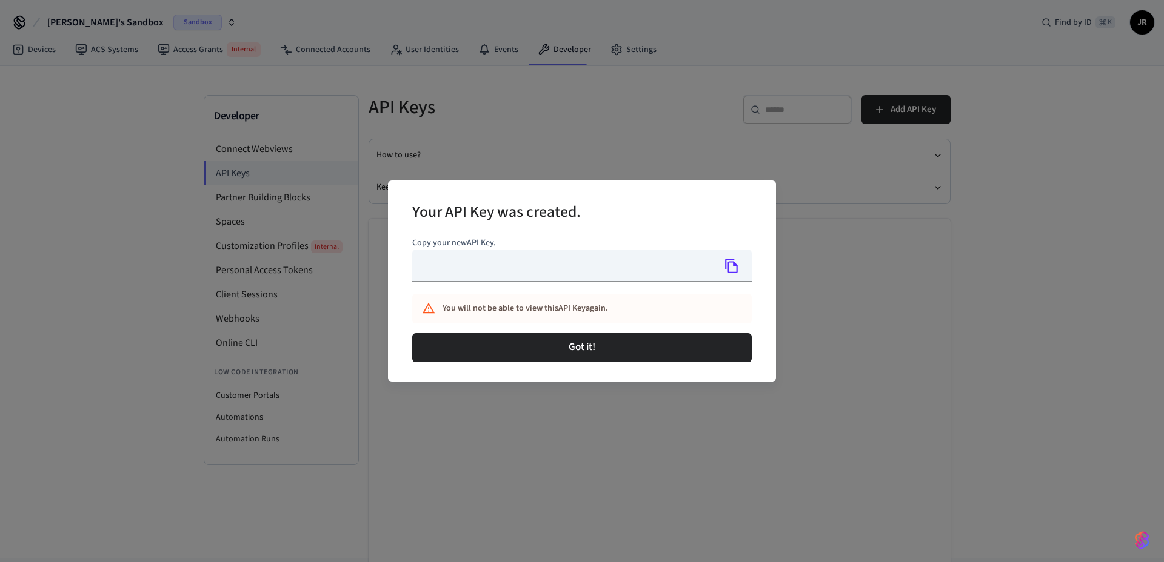
type input "**********"
click at [727, 267] on icon "Copy" at bounding box center [731, 266] width 13 height 15
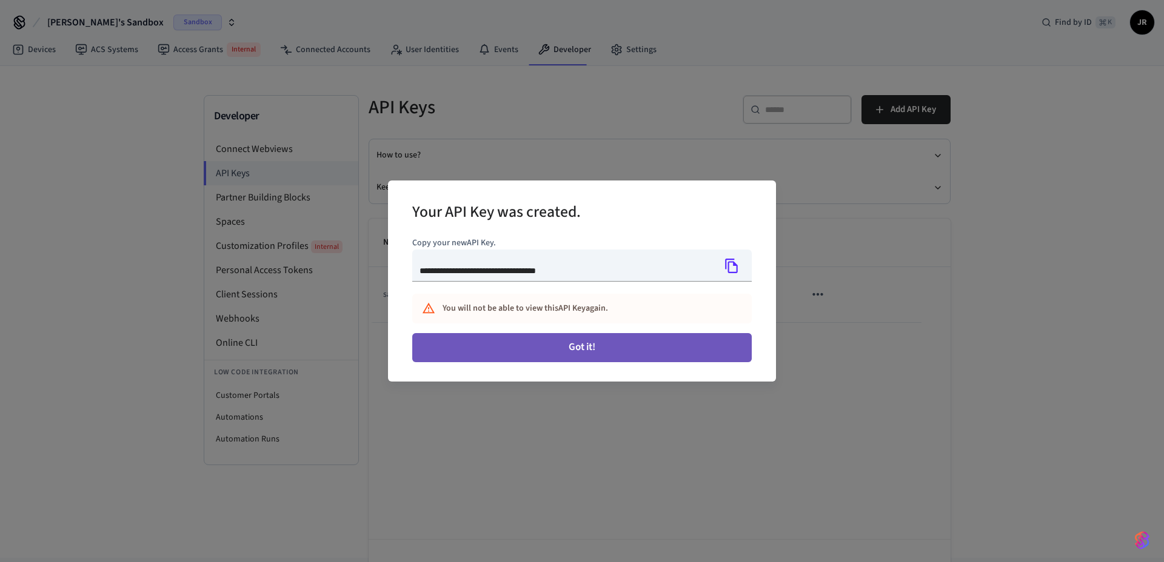
click at [590, 345] on button "Got it!" at bounding box center [581, 347] width 339 height 29
